Goal: Task Accomplishment & Management: Complete application form

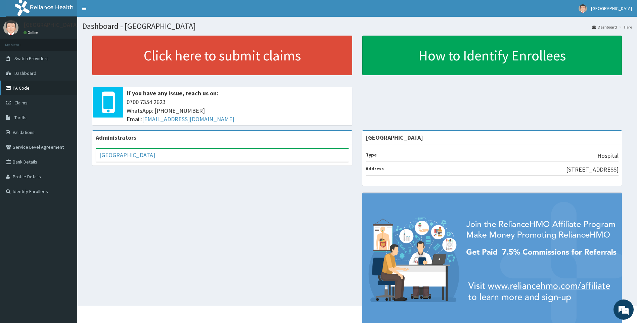
click at [28, 91] on link "PA Code" at bounding box center [38, 88] width 77 height 15
click at [30, 131] on link "Validations" at bounding box center [38, 132] width 77 height 15
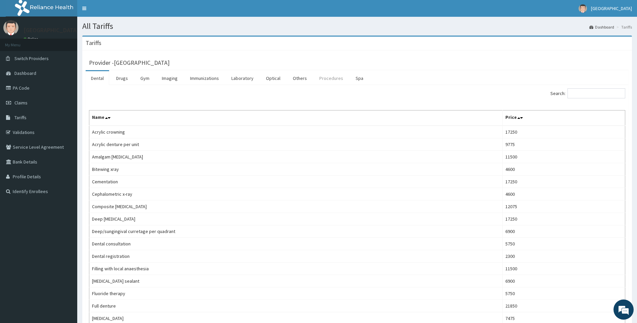
click at [324, 78] on link "Procedures" at bounding box center [331, 78] width 35 height 14
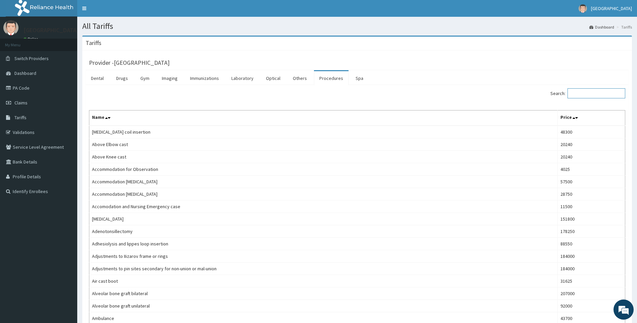
click at [606, 93] on input "Search:" at bounding box center [597, 93] width 58 height 10
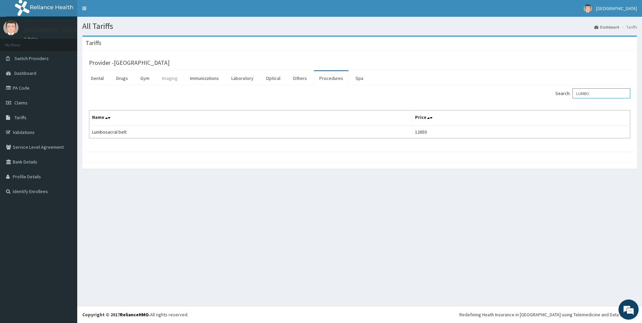
type input "LUMBO"
click at [168, 75] on link "Imaging" at bounding box center [170, 78] width 27 height 14
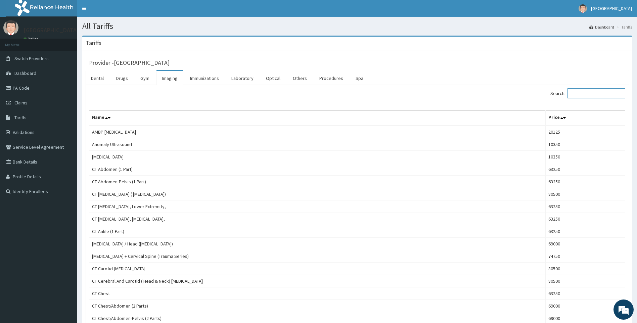
click at [592, 95] on input "Search:" at bounding box center [597, 93] width 58 height 10
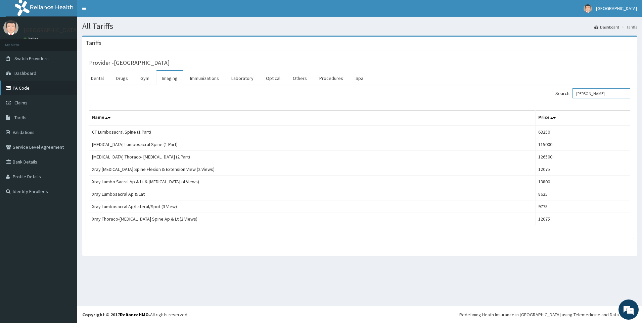
type input "LUM"
click at [26, 90] on link "PA Code" at bounding box center [38, 88] width 77 height 15
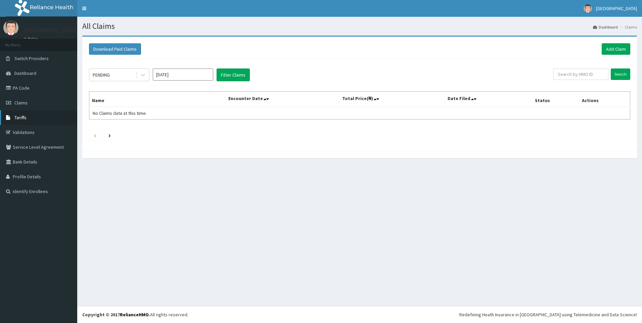
click at [32, 119] on link "Tariffs" at bounding box center [38, 117] width 77 height 15
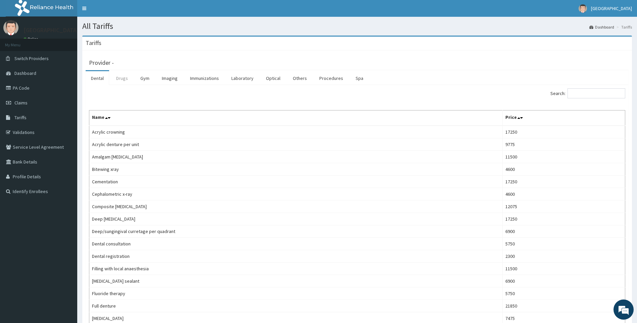
click at [120, 79] on link "Drugs" at bounding box center [122, 78] width 23 height 14
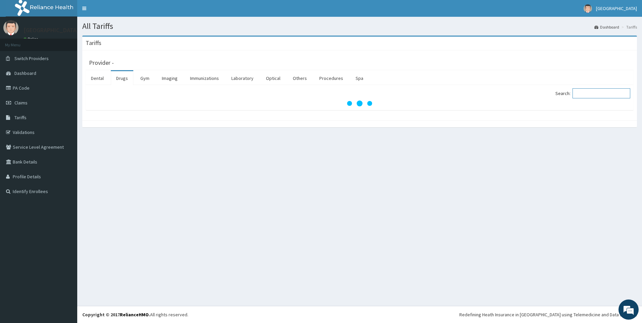
click at [602, 95] on input "Search:" at bounding box center [602, 93] width 58 height 10
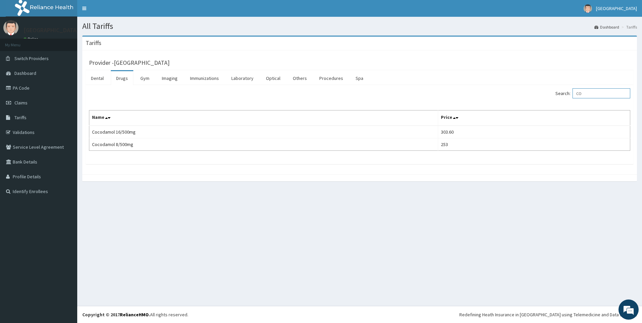
type input "C"
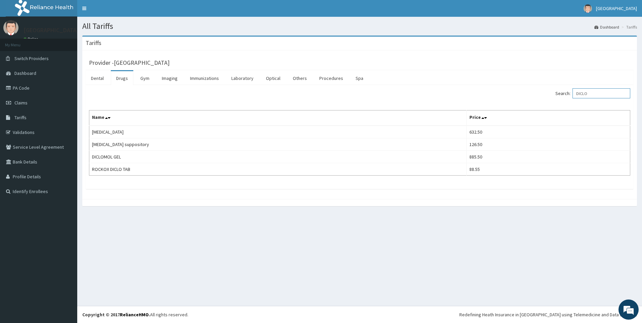
click at [586, 93] on input "DICLO" at bounding box center [602, 93] width 58 height 10
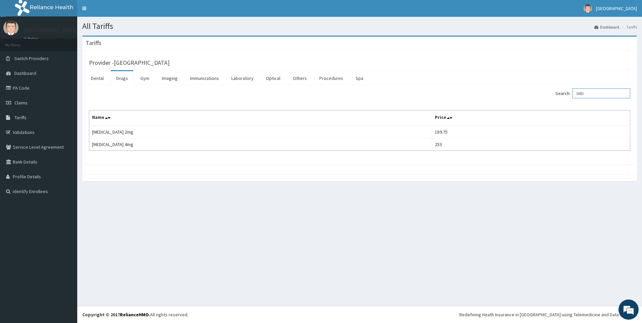
type input "SIRD"
click at [30, 100] on link "Claims" at bounding box center [38, 102] width 77 height 15
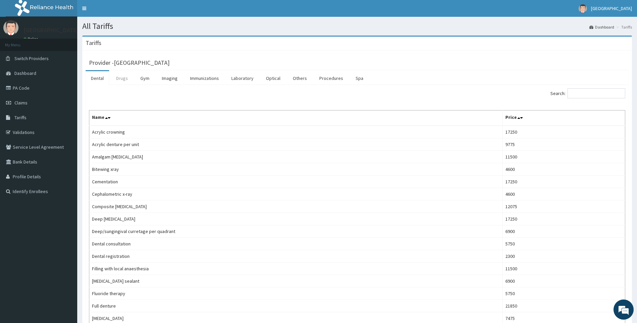
click at [123, 76] on link "Drugs" at bounding box center [122, 78] width 23 height 14
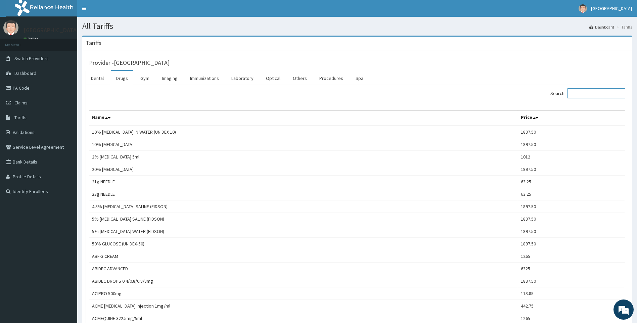
click at [589, 97] on input "Search:" at bounding box center [597, 93] width 58 height 10
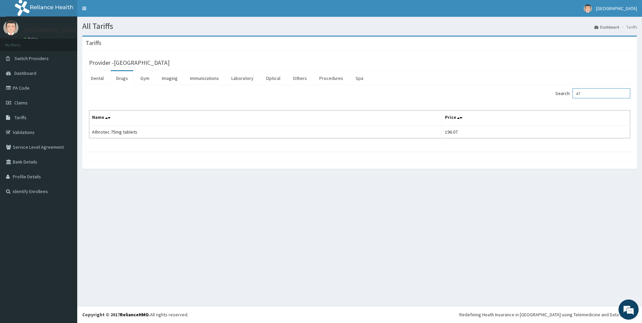
type input "A"
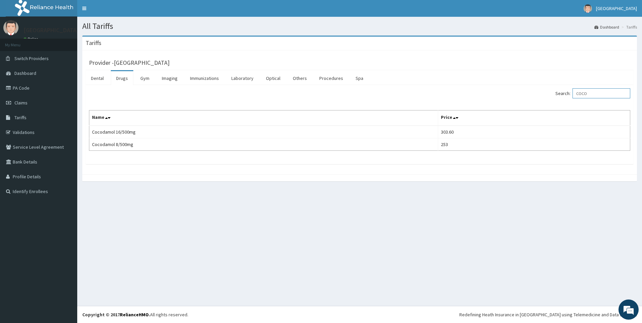
click at [586, 92] on input "COCO" at bounding box center [602, 93] width 58 height 10
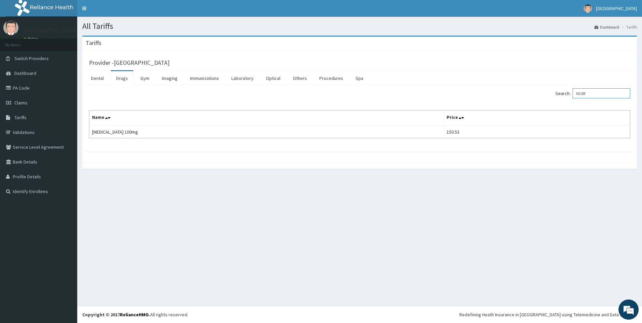
type input "NORF"
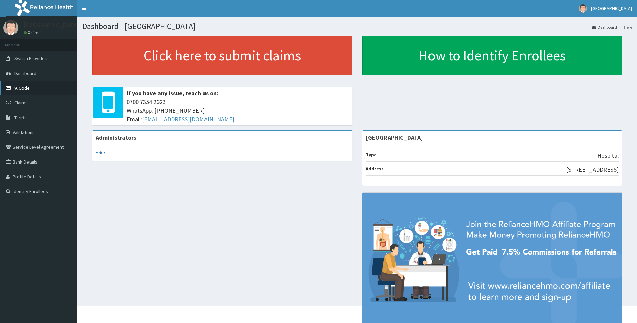
click at [27, 86] on link "PA Code" at bounding box center [38, 88] width 77 height 15
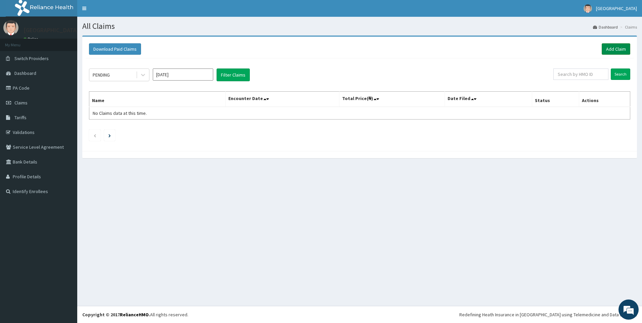
click at [616, 48] on link "Add Claim" at bounding box center [616, 48] width 29 height 11
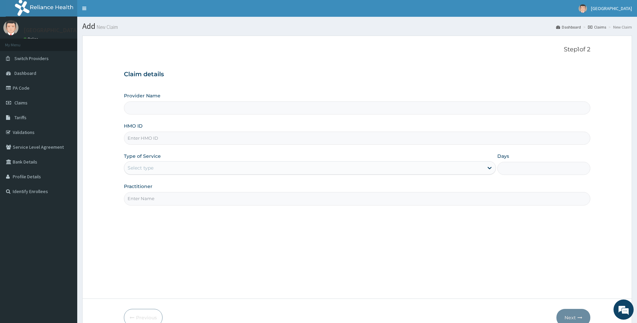
type input "[GEOGRAPHIC_DATA]"
click at [153, 139] on input "HMO ID" at bounding box center [357, 138] width 467 height 13
paste input "PFF/10022/A"
type input "PFF/10022/A"
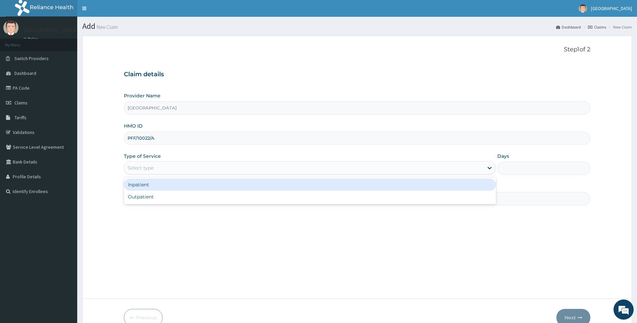
click at [157, 168] on div "Select type" at bounding box center [304, 168] width 360 height 11
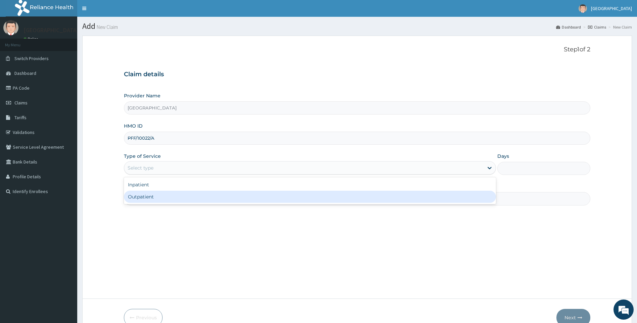
click at [156, 200] on div "Outpatient" at bounding box center [310, 197] width 373 height 12
type input "1"
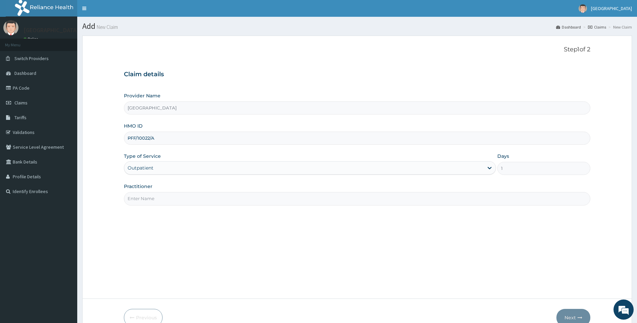
click at [156, 200] on input "Practitioner" at bounding box center [357, 198] width 467 height 13
type input "GP"
click at [432, 237] on div "Step 1 of 2 Claim details Provider Name Awesome Grace Hospital HMO ID PFF/10022…" at bounding box center [357, 167] width 467 height 243
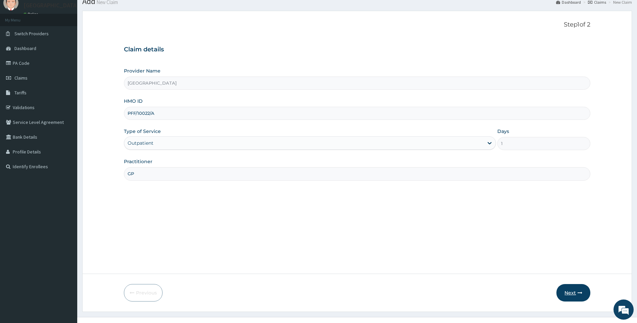
scroll to position [36, 0]
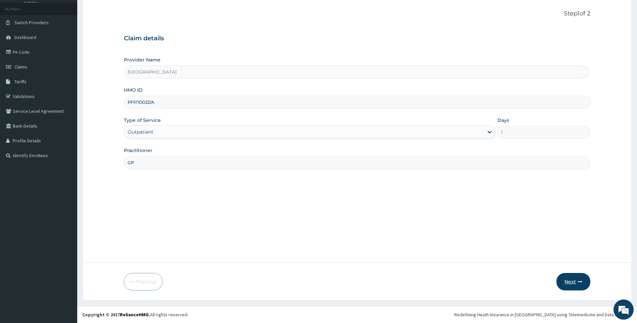
click at [573, 281] on button "Next" at bounding box center [574, 281] width 34 height 17
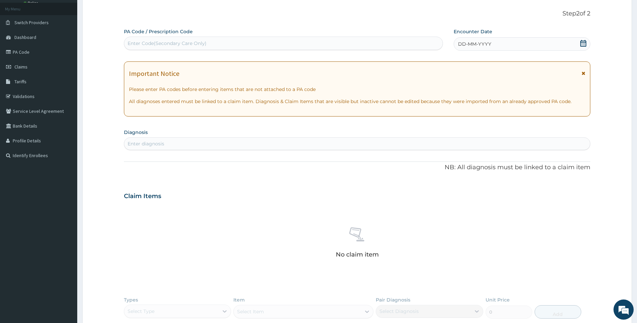
click at [187, 41] on div "Enter Code(Secondary Care Only)" at bounding box center [167, 43] width 79 height 7
paste input "PA/AFAB4E"
type input "PA/AFAB4E"
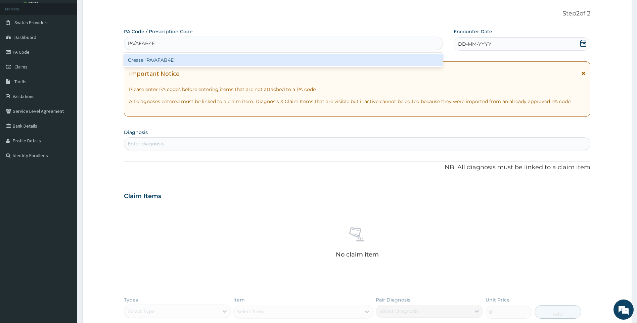
click at [172, 62] on div "Create "PA/AFAB4E"" at bounding box center [283, 60] width 319 height 12
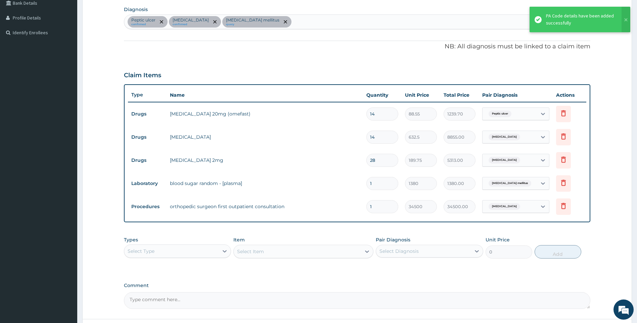
scroll to position [215, 0]
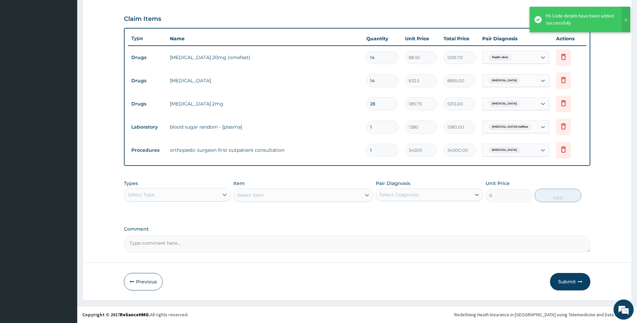
click at [183, 199] on div "Select Type" at bounding box center [171, 194] width 95 height 11
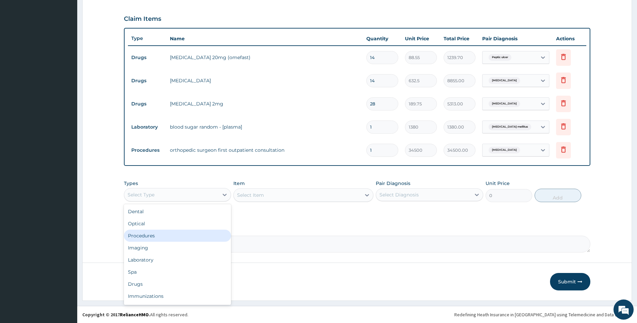
click at [174, 236] on div "Procedures" at bounding box center [178, 236] width 108 height 12
click at [406, 192] on div "Select Diagnosis" at bounding box center [399, 195] width 39 height 7
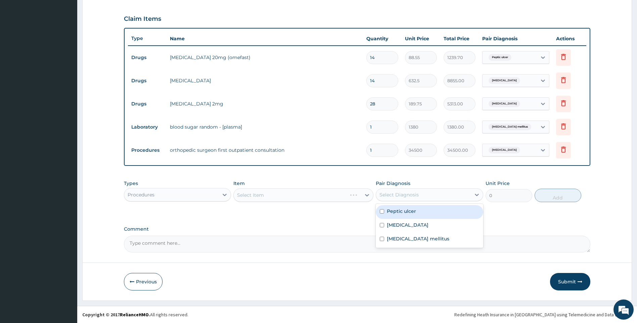
click at [408, 210] on label "Peptic ulcer" at bounding box center [401, 211] width 29 height 7
checkbox input "true"
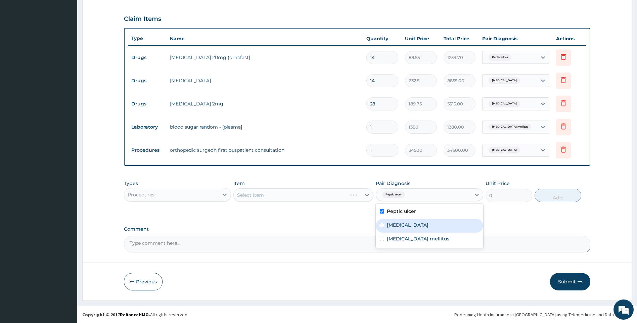
click at [408, 227] on label "Lumbosacral spondylosis" at bounding box center [408, 225] width 42 height 7
checkbox input "true"
click at [314, 217] on div "PA Code / Prescription Code PA/AFAB4E Encounter Date 13-09-2025 Important Notic…" at bounding box center [357, 51] width 467 height 404
click at [294, 194] on div "Select Item" at bounding box center [297, 195] width 127 height 11
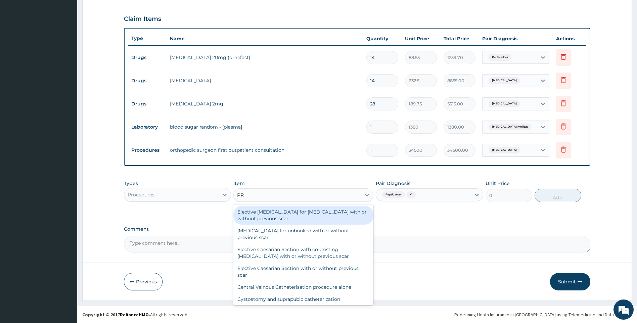
type input "PRA"
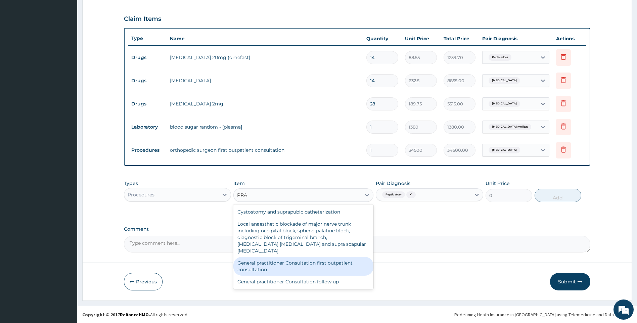
drag, startPoint x: 324, startPoint y: 264, endPoint x: 385, endPoint y: 252, distance: 62.5
click at [324, 264] on div "General practitioner Consultation first outpatient consultation" at bounding box center [304, 266] width 140 height 19
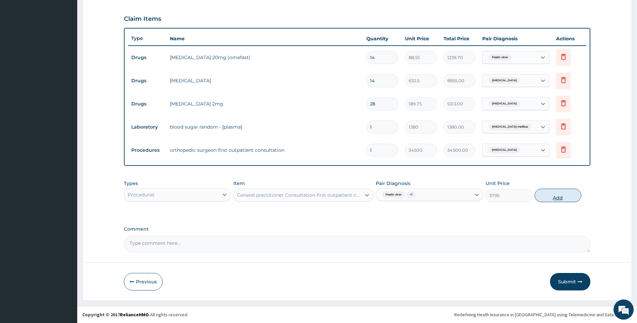
click at [554, 196] on button "Add" at bounding box center [558, 195] width 47 height 13
type input "0"
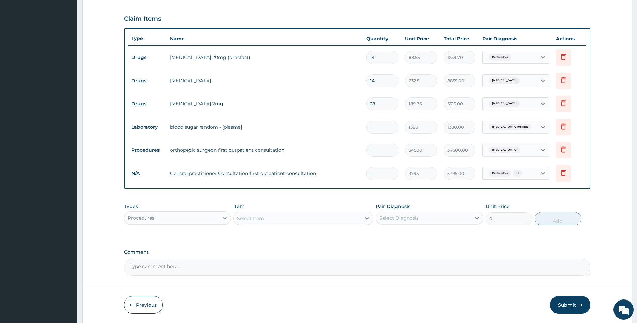
click at [406, 217] on div "Select Diagnosis" at bounding box center [399, 218] width 39 height 7
click at [413, 239] on div "Peptic ulcer" at bounding box center [430, 235] width 108 height 14
checkbox input "true"
click at [412, 244] on div "Lumbosacral spondylosis" at bounding box center [430, 249] width 108 height 14
checkbox input "true"
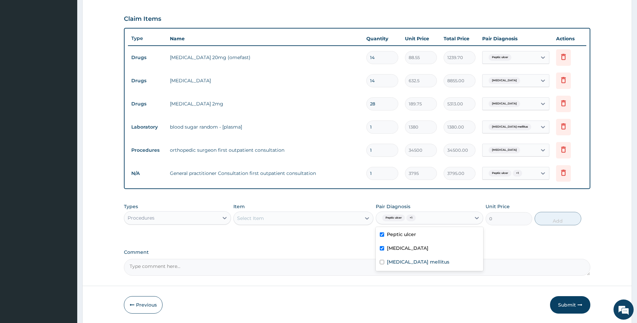
click at [317, 217] on div "Select Item" at bounding box center [297, 218] width 127 height 11
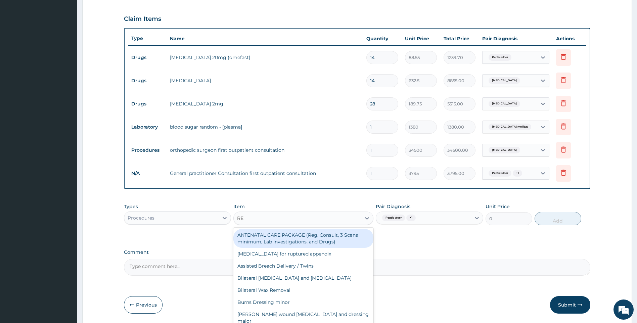
type input "REG"
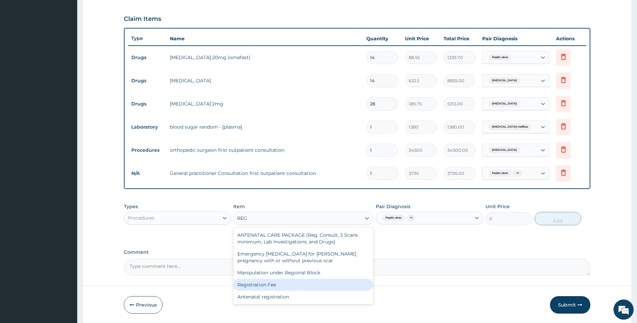
click at [301, 281] on div "Registration Fee" at bounding box center [304, 285] width 140 height 12
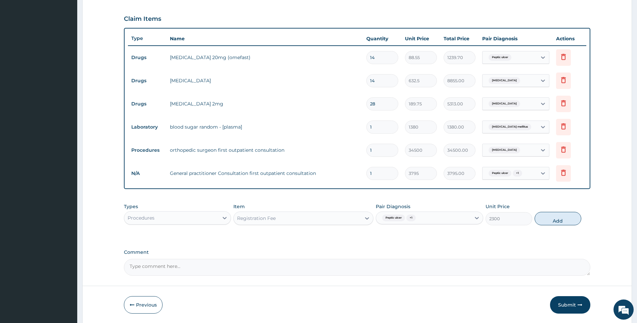
click at [564, 220] on button "Add" at bounding box center [558, 218] width 47 height 13
type input "0"
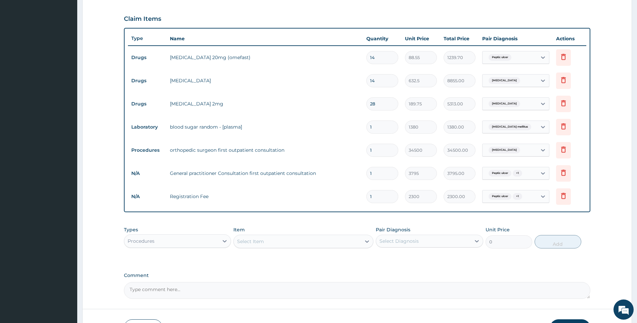
click at [439, 222] on div "PA Code / Prescription Code PA/AFAB4E Encounter Date 13-09-2025 Important Notic…" at bounding box center [357, 74] width 467 height 450
click at [312, 130] on td "blood sugar random - [plasma]" at bounding box center [265, 126] width 197 height 13
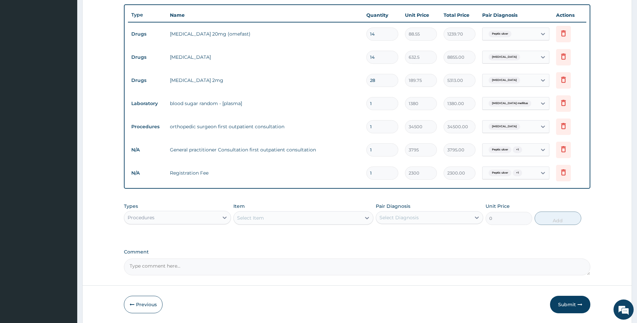
scroll to position [249, 0]
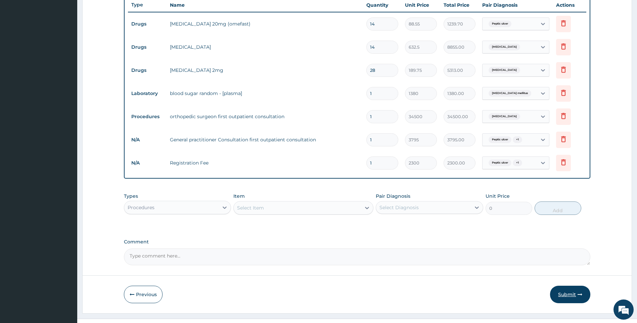
click at [564, 294] on button "Submit" at bounding box center [570, 294] width 40 height 17
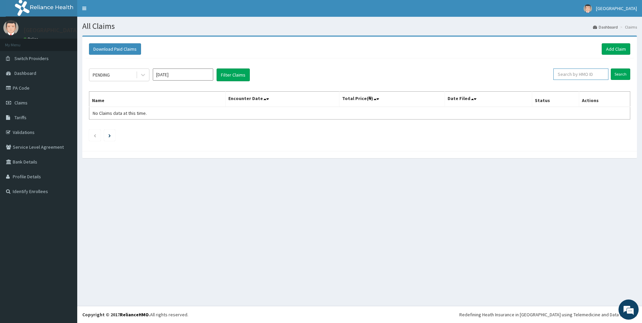
paste input "PFF/10022/A"
type input "PFF/10022/A"
click at [623, 69] on input "Search" at bounding box center [620, 74] width 19 height 11
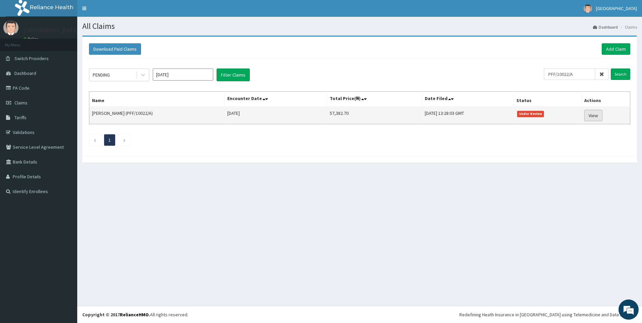
click at [603, 117] on link "View" at bounding box center [594, 115] width 18 height 11
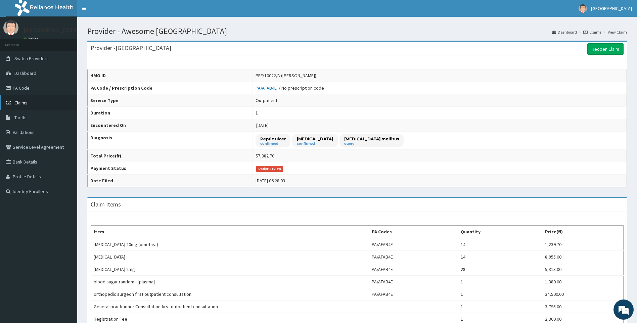
click at [27, 103] on span "Claims" at bounding box center [20, 103] width 13 height 6
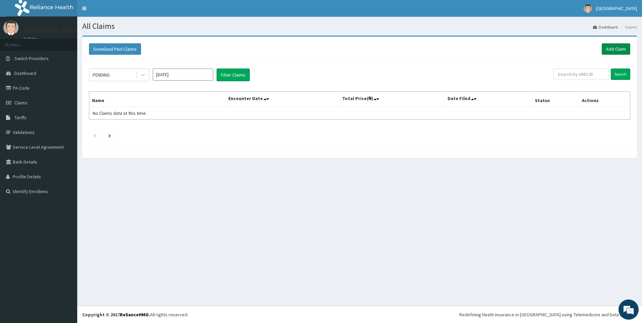
click at [615, 49] on link "Add Claim" at bounding box center [616, 48] width 29 height 11
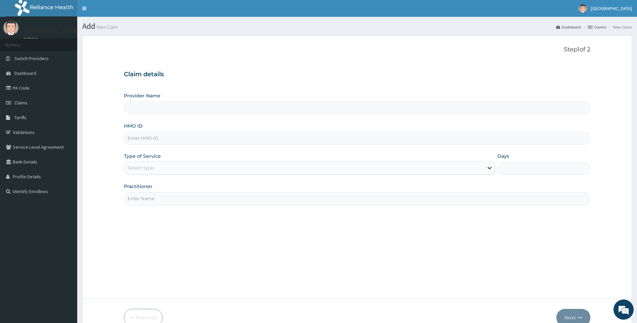
paste input "JBN/10231/A"
type input "JBN/10231/A"
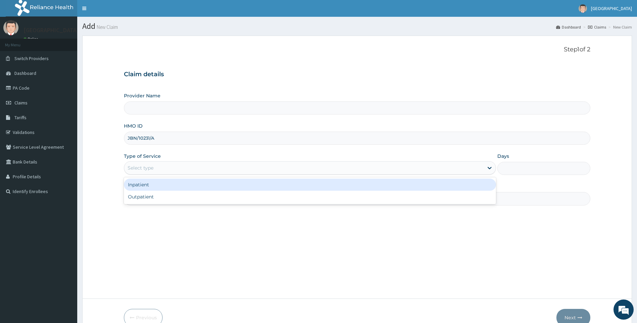
click at [161, 168] on div "Select type" at bounding box center [304, 168] width 360 height 11
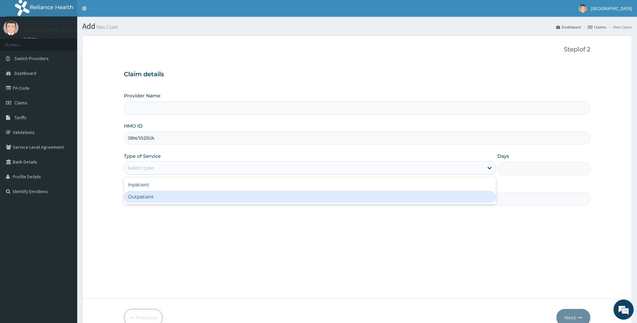
click at [157, 198] on div "Outpatient" at bounding box center [310, 197] width 373 height 12
type input "1"
type input "[GEOGRAPHIC_DATA]"
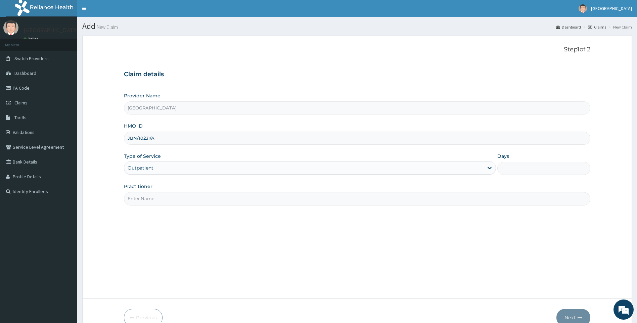
click at [157, 198] on input "Practitioner" at bounding box center [357, 198] width 467 height 13
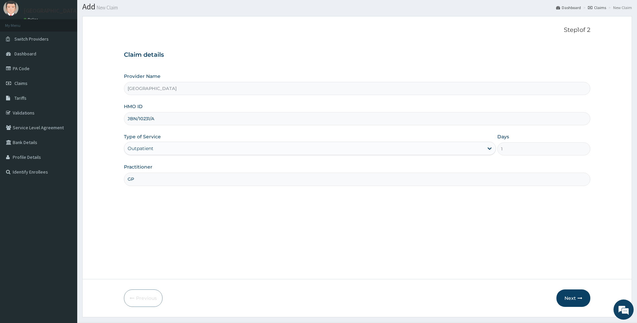
scroll to position [36, 0]
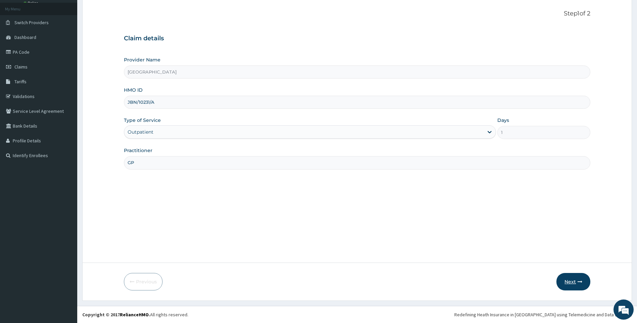
type input "GP"
click at [572, 281] on button "Next" at bounding box center [574, 281] width 34 height 17
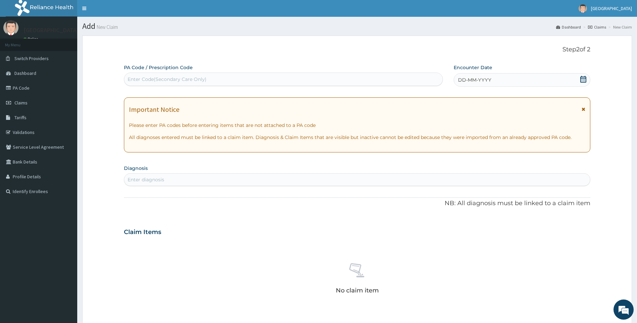
scroll to position [0, 0]
click at [201, 79] on div "Enter Code(Secondary Care Only)" at bounding box center [167, 79] width 79 height 7
paste input "PA/CEED9C"
type input "PA/CEED9C"
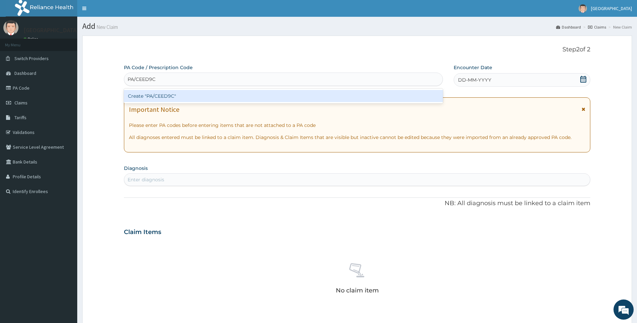
click at [196, 100] on div "Create "PA/CEED9C"" at bounding box center [283, 96] width 319 height 12
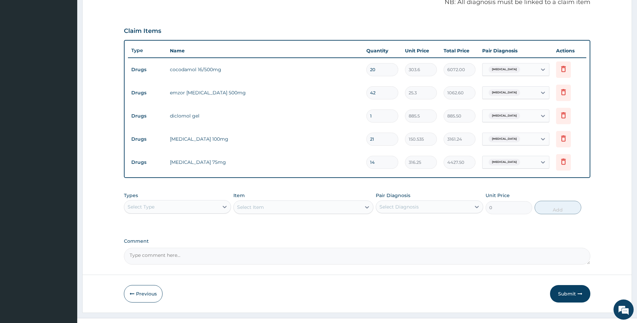
scroll to position [215, 0]
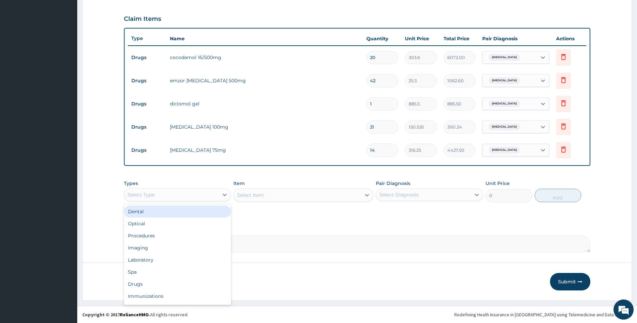
click at [175, 194] on div "Select Type" at bounding box center [171, 194] width 95 height 11
click at [169, 238] on div "Procedures" at bounding box center [178, 236] width 108 height 12
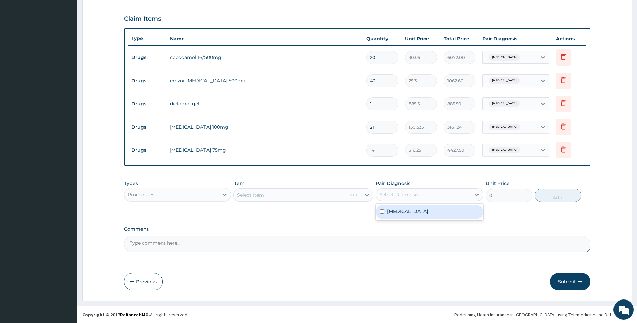
click at [412, 194] on div "Select Diagnosis" at bounding box center [399, 195] width 39 height 7
click at [409, 210] on label "Cervical spondylosis" at bounding box center [408, 211] width 42 height 7
checkbox input "true"
click at [337, 222] on div "PA Code / Prescription Code PA/CEED9C Encounter Date 15-09-2025 Important Notic…" at bounding box center [357, 51] width 467 height 404
click at [291, 196] on div "Select Item" at bounding box center [297, 195] width 127 height 11
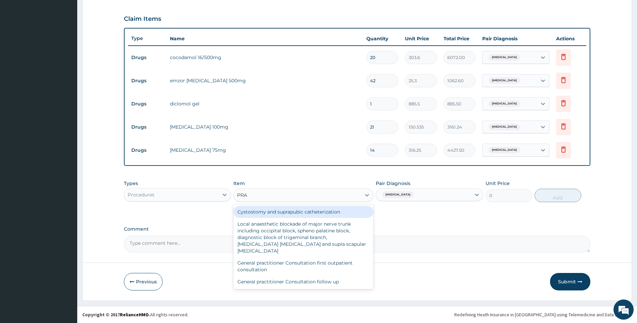
type input "PRAC"
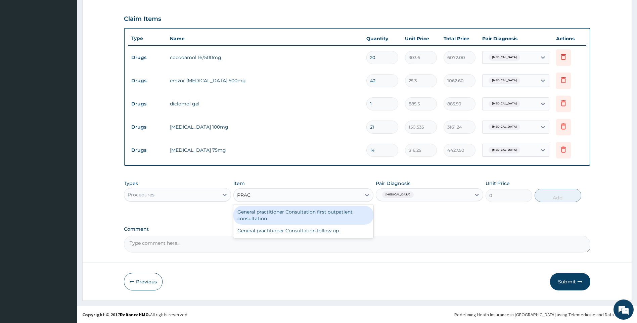
click at [279, 209] on div "General practitioner Consultation first outpatient consultation" at bounding box center [304, 215] width 140 height 19
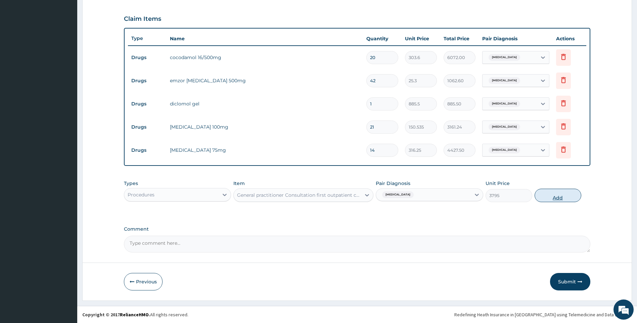
click at [552, 197] on button "Add" at bounding box center [558, 195] width 47 height 13
type input "0"
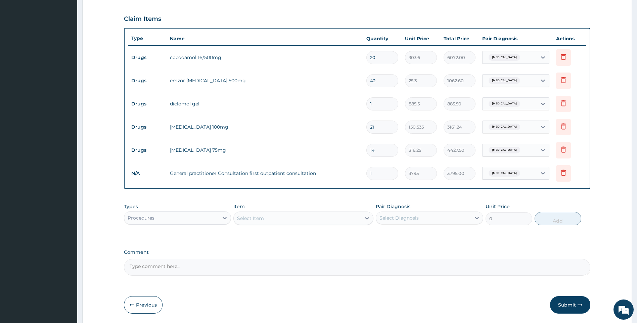
click at [466, 243] on div "PA Code / Prescription Code PA/CEED9C Encounter Date 15-09-2025 Important Notic…" at bounding box center [357, 62] width 467 height 427
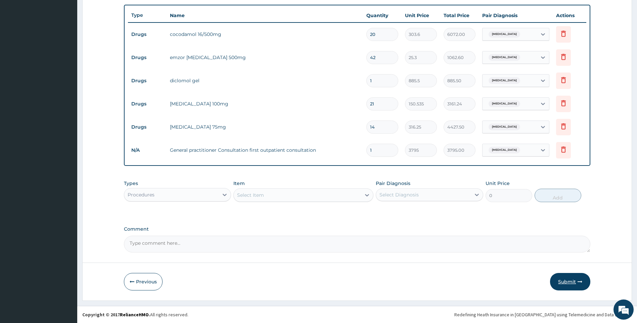
click at [562, 279] on button "Submit" at bounding box center [570, 281] width 40 height 17
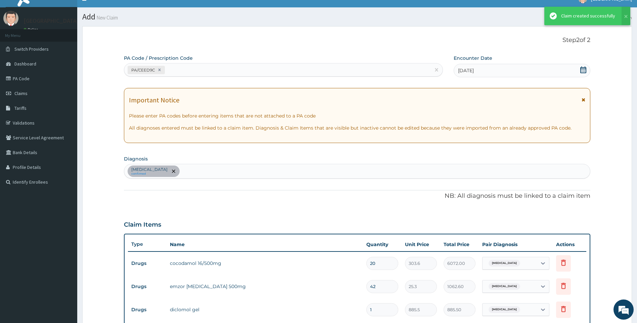
scroll to position [239, 0]
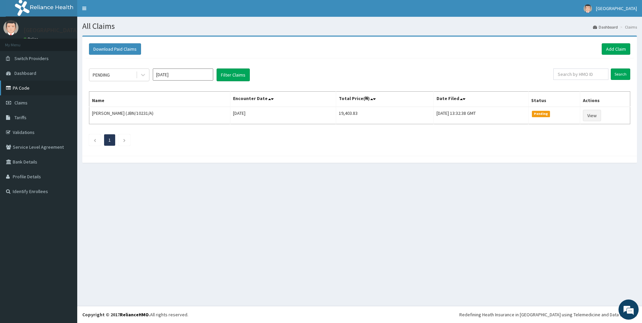
click at [29, 85] on link "PA Code" at bounding box center [38, 88] width 77 height 15
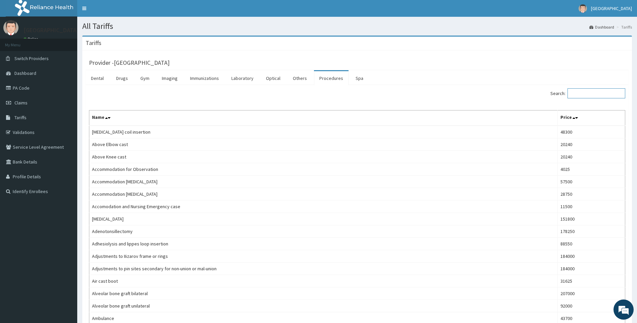
click at [586, 93] on input "Search:" at bounding box center [597, 93] width 58 height 10
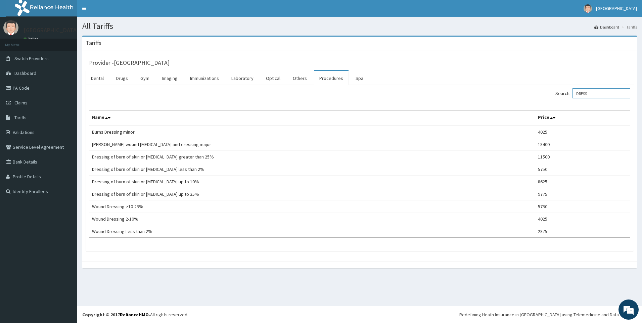
click at [587, 92] on input "DRESS" at bounding box center [602, 93] width 58 height 10
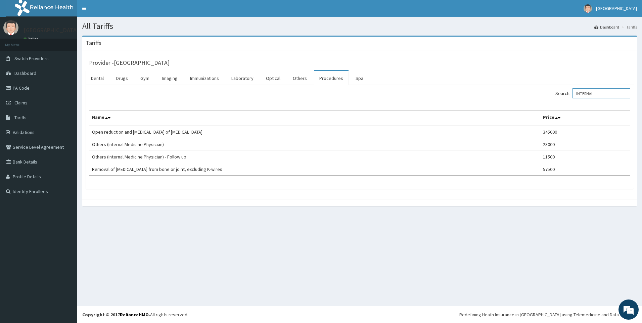
type input "INTERNAL"
